Goal: Transaction & Acquisition: Purchase product/service

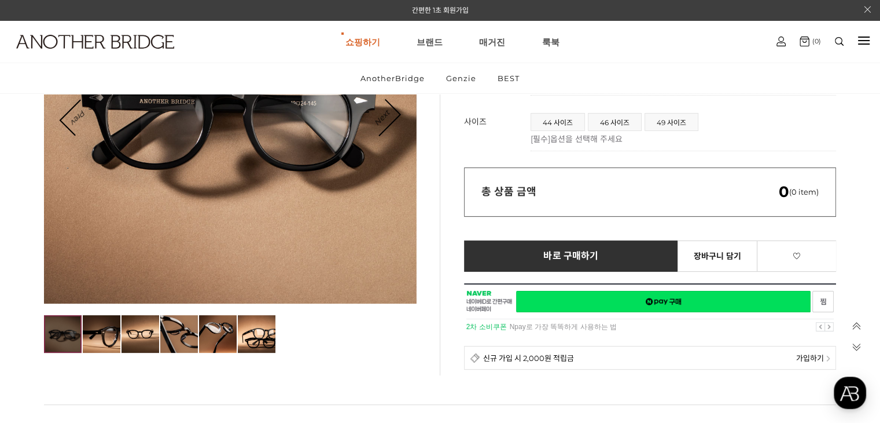
scroll to position [192, 0]
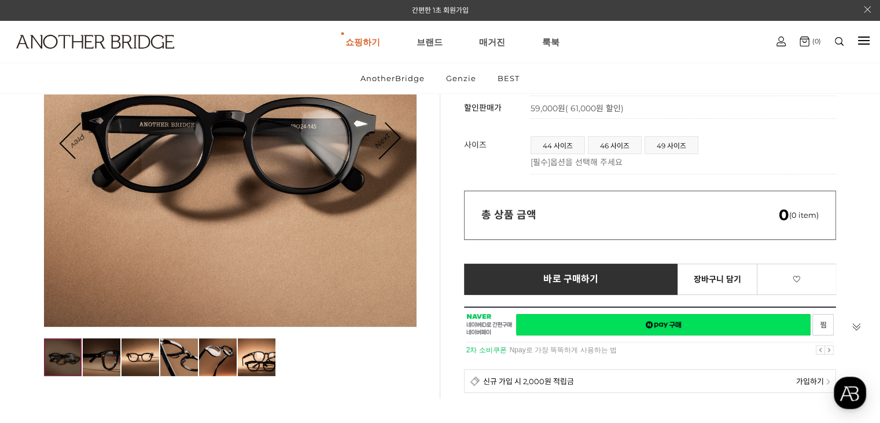
click at [115, 355] on img at bounding box center [102, 357] width 38 height 38
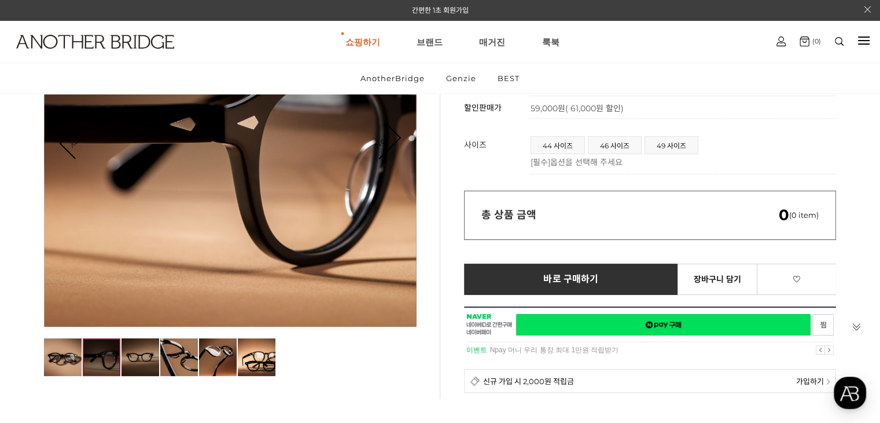
click at [141, 361] on img at bounding box center [141, 357] width 38 height 38
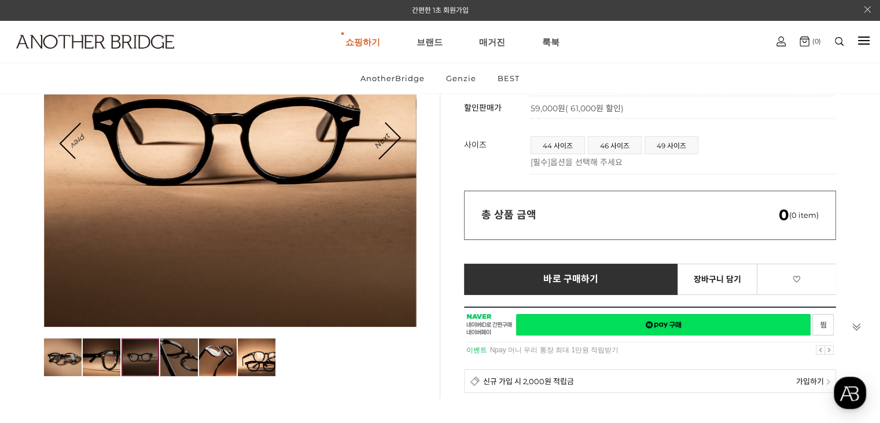
click at [167, 359] on img at bounding box center [179, 357] width 38 height 38
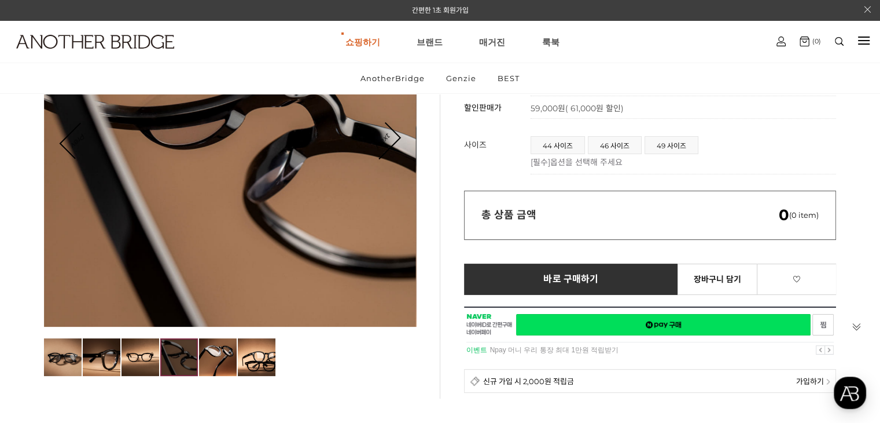
click at [192, 359] on img at bounding box center [179, 357] width 38 height 38
click at [221, 359] on img at bounding box center [218, 357] width 38 height 38
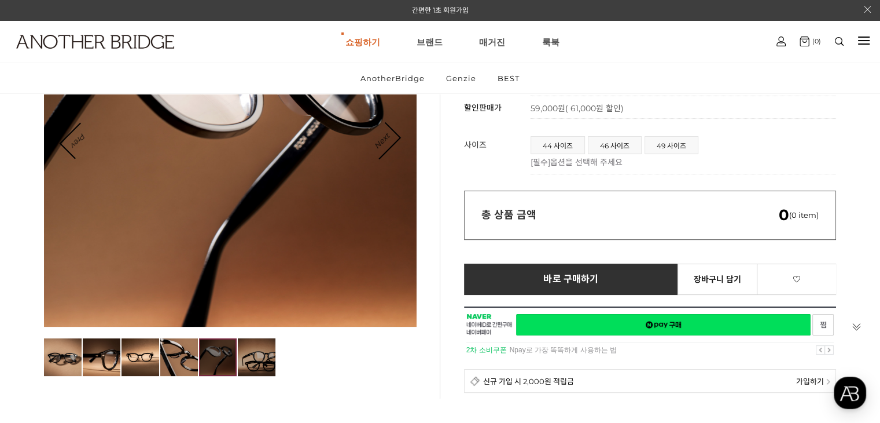
click at [255, 362] on img at bounding box center [257, 357] width 38 height 38
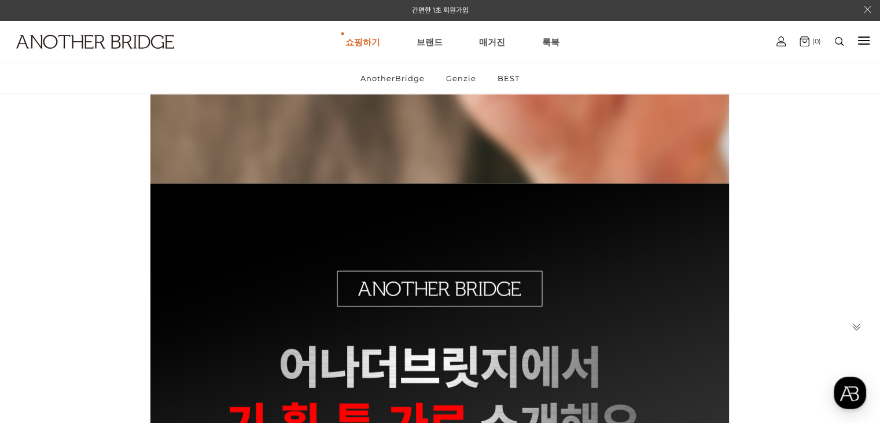
scroll to position [0, 0]
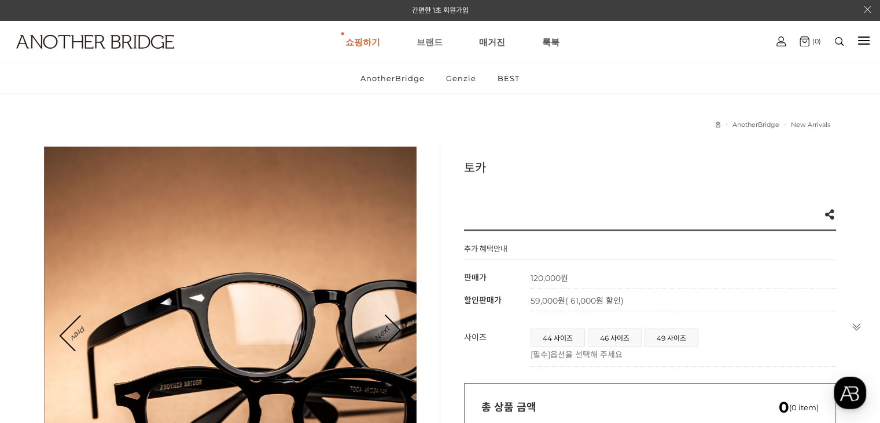
click at [435, 45] on link "브랜드" at bounding box center [430, 42] width 26 height 42
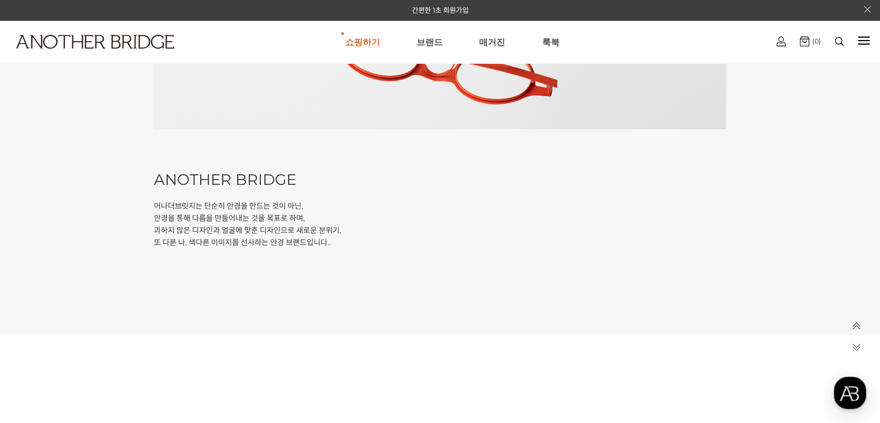
scroll to position [557, 0]
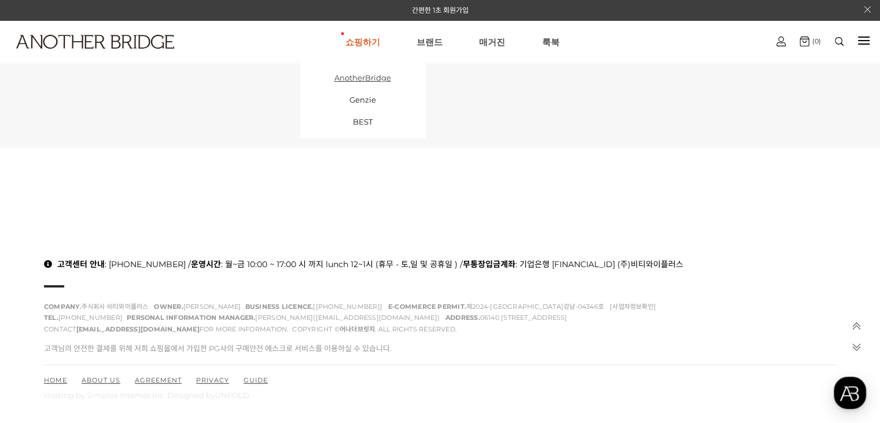
click at [366, 74] on link "AnotherBridge" at bounding box center [362, 78] width 125 height 22
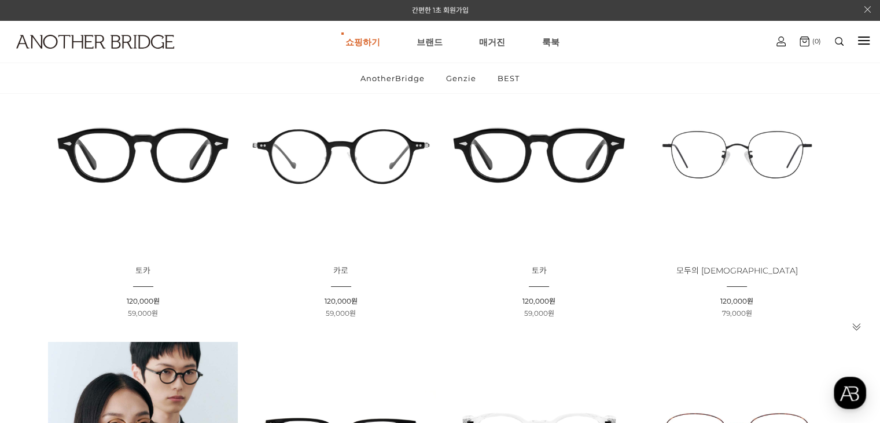
scroll to position [223, 0]
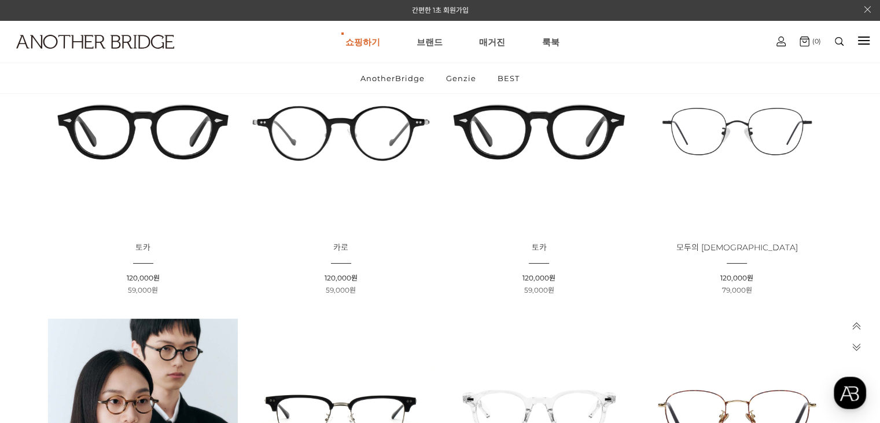
click at [150, 157] on img at bounding box center [143, 131] width 190 height 190
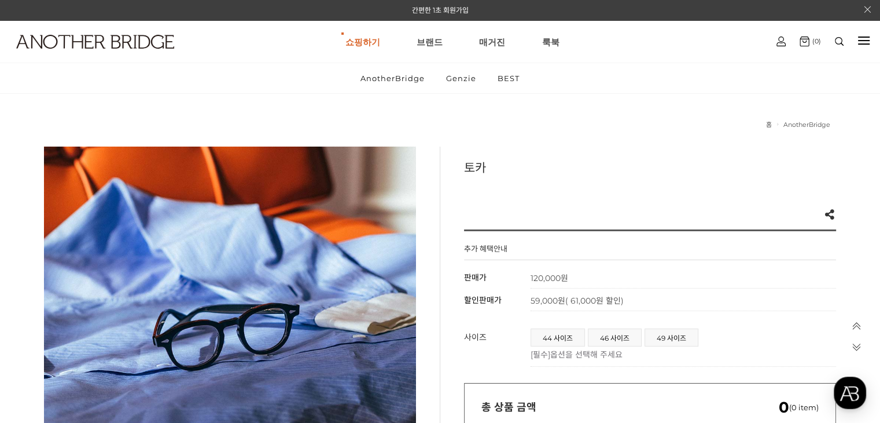
scroll to position [369, 0]
